Goal: Use online tool/utility: Utilize a website feature to perform a specific function

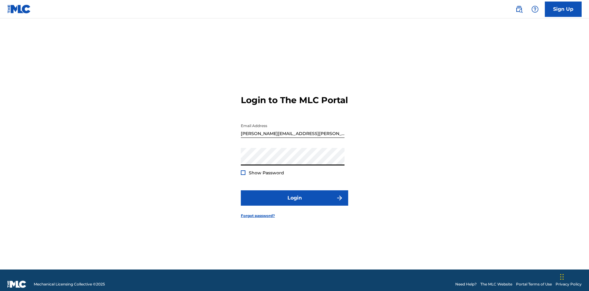
scroll to position [8, 0]
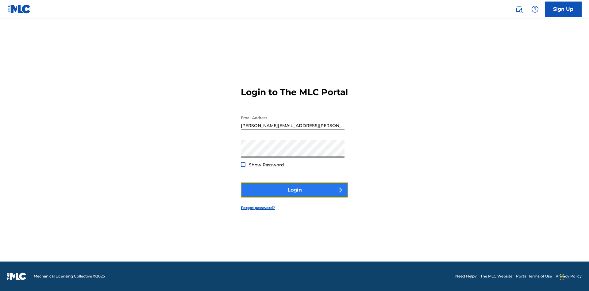
click at [295, 195] on button "Login" at bounding box center [294, 189] width 107 height 15
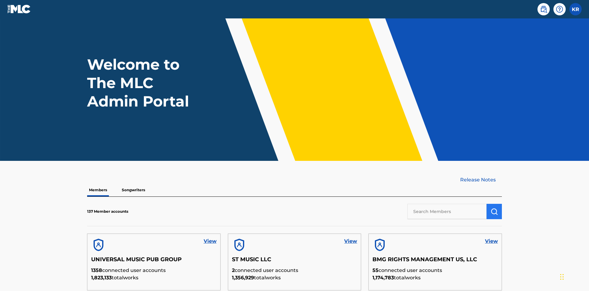
click at [447, 204] on input "text" at bounding box center [447, 211] width 79 height 15
click at [494, 208] on img "submit" at bounding box center [494, 211] width 7 height 7
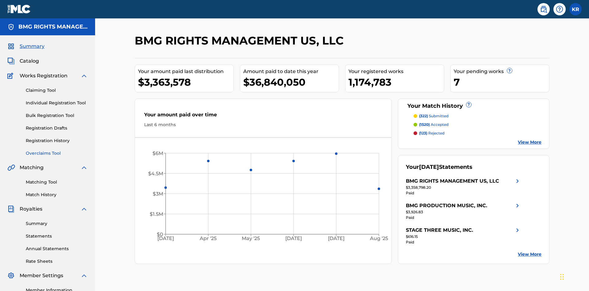
click at [57, 150] on link "Overclaims Tool" at bounding box center [57, 153] width 62 height 6
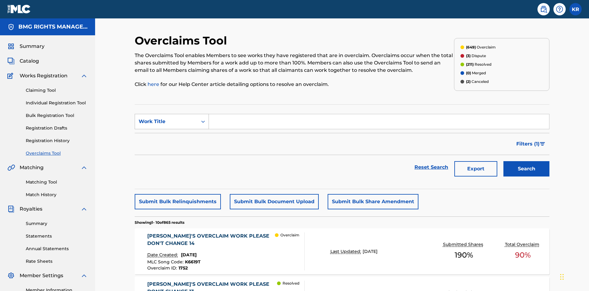
click at [166, 118] on div "Work Title" at bounding box center [166, 121] width 55 height 7
click at [172, 129] on div "MLC Song Code" at bounding box center [172, 136] width 74 height 15
click at [379, 114] on input "Search Form" at bounding box center [379, 121] width 340 height 15
click at [527, 161] on button "Search" at bounding box center [527, 168] width 46 height 15
